Goal: Information Seeking & Learning: Understand process/instructions

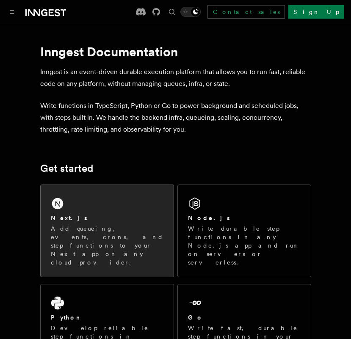
click at [60, 202] on icon at bounding box center [57, 203] width 11 height 11
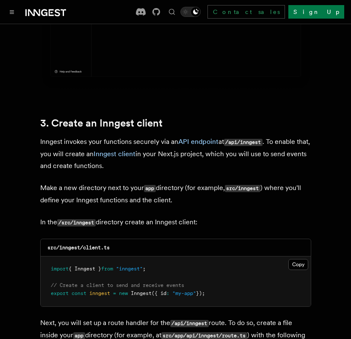
scroll to position [921, 0]
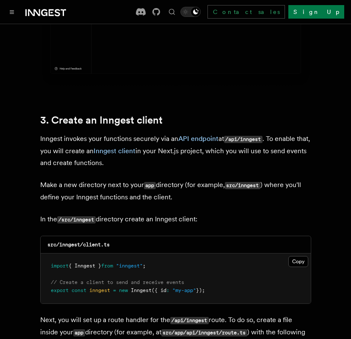
drag, startPoint x: 41, startPoint y: 115, endPoint x: 120, endPoint y: 121, distance: 79.8
click at [120, 133] on p "Inngest invokes your functions securely via an API endpoint at /api/inngest . T…" at bounding box center [175, 151] width 271 height 36
drag, startPoint x: 40, startPoint y: 114, endPoint x: 126, endPoint y: 140, distance: 90.0
click at [126, 140] on p "Inngest invokes your functions securely via an API endpoint at /api/inngest . T…" at bounding box center [175, 151] width 271 height 36
copy p "Inngest invokes your functions securely via an API endpoint at /api/inngest . T…"
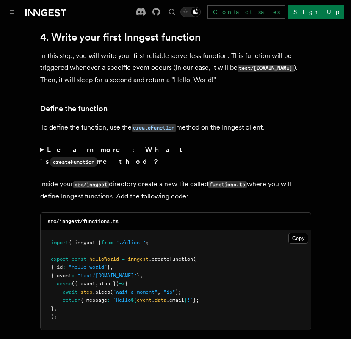
scroll to position [1384, 0]
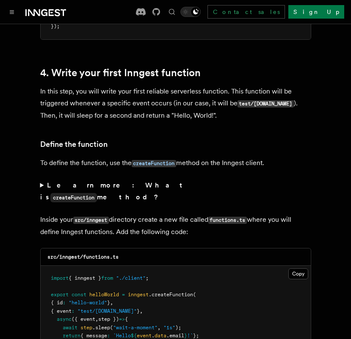
scroll to position [1359, 0]
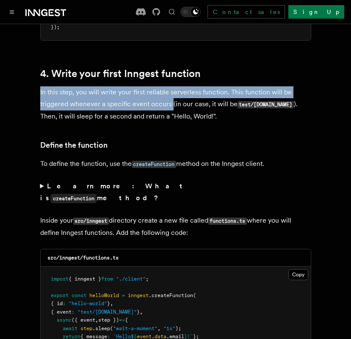
drag, startPoint x: 41, startPoint y: 70, endPoint x: 171, endPoint y: 81, distance: 130.4
click at [170, 86] on p "In this step, you will write your first reliable serverless function. This func…" at bounding box center [175, 104] width 271 height 36
copy p "In this step, you will write your first reliable serverless function. This func…"
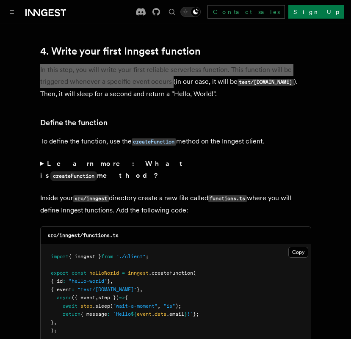
scroll to position [1382, 0]
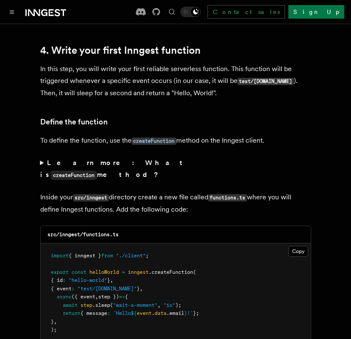
drag, startPoint x: 39, startPoint y: 98, endPoint x: 160, endPoint y: 91, distance: 121.3
drag, startPoint x: 39, startPoint y: 99, endPoint x: 40, endPoint y: 122, distance: 22.5
drag, startPoint x: 39, startPoint y: 120, endPoint x: 276, endPoint y: 118, distance: 236.3
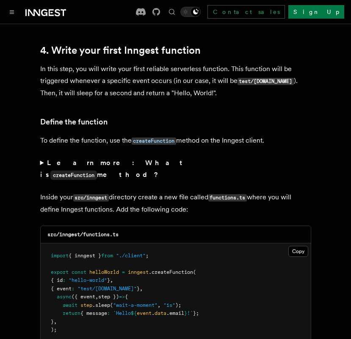
copy p "To define the function, use the createFunction method on the Inngest client."
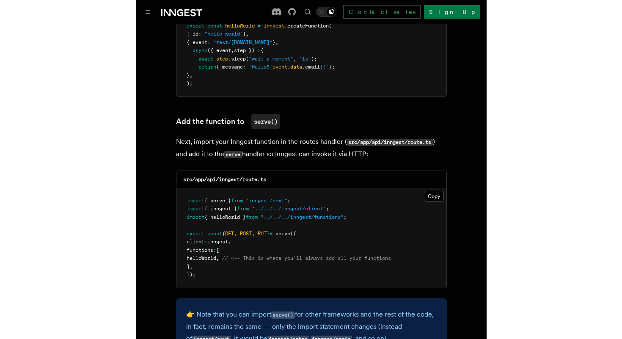
scroll to position [1630, 0]
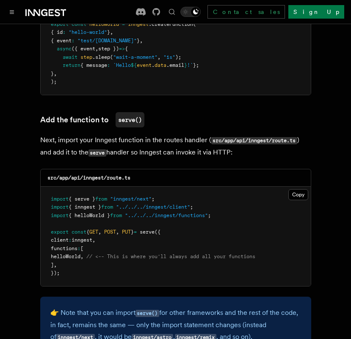
drag, startPoint x: 57, startPoint y: 107, endPoint x: 238, endPoint y: 116, distance: 180.6
click at [238, 134] on p "Next, import your Inngest function in the routes handler ( src/app/api/inngest/…" at bounding box center [175, 146] width 271 height 25
copy p "import your Inngest function in the routes handler ( src/app/api/inngest/route.…"
